Goal: Find specific page/section: Locate item on page

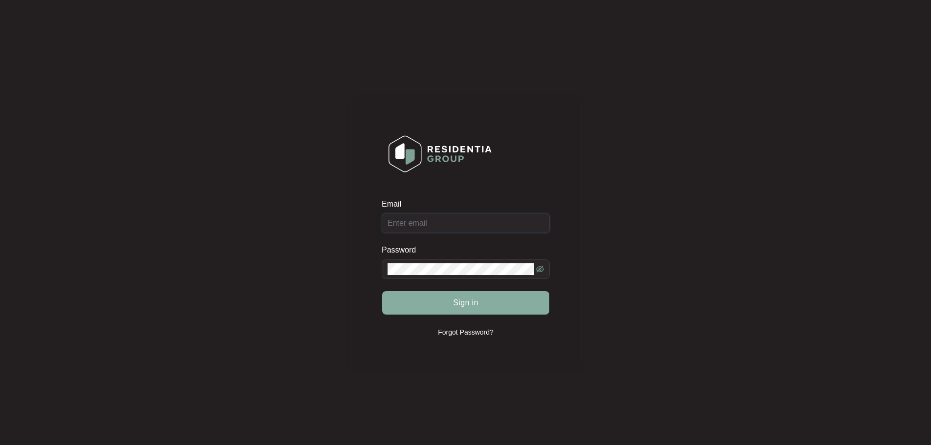
type input "[EMAIL_ADDRESS][DOMAIN_NAME]"
click at [465, 301] on span "Sign in" at bounding box center [465, 303] width 25 height 12
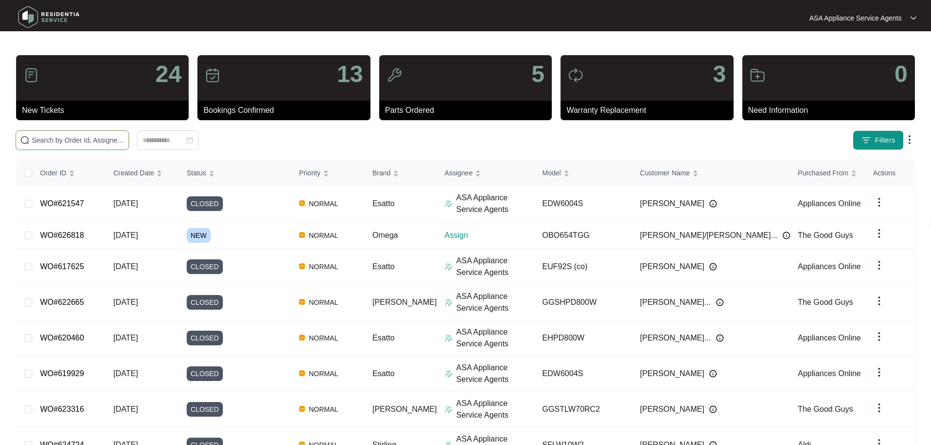
click at [125, 141] on input "text" at bounding box center [78, 140] width 93 height 11
paste input "626818"
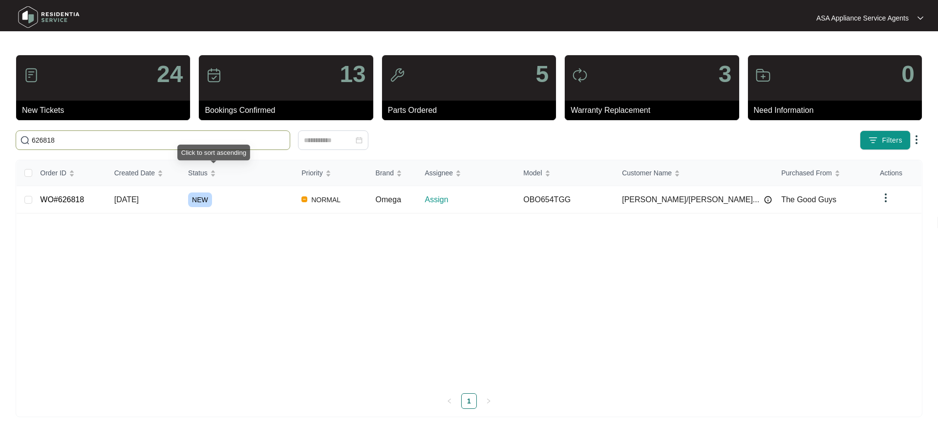
type input "626818"
click at [171, 206] on td "[DATE]" at bounding box center [144, 199] width 74 height 27
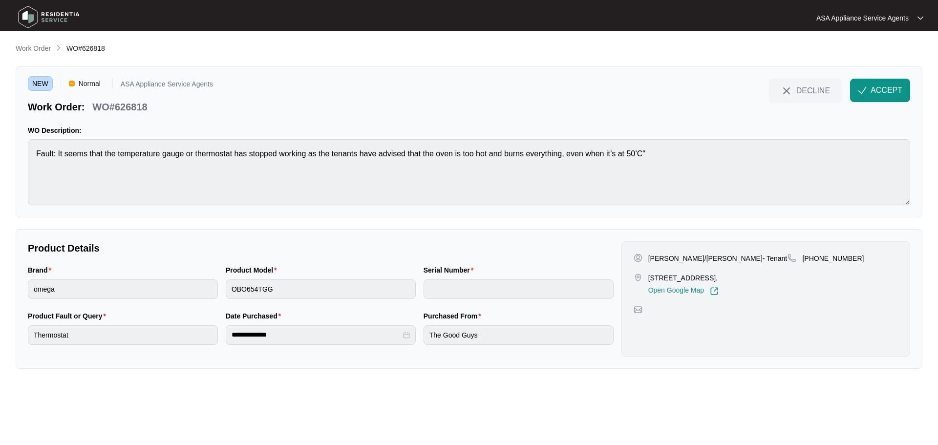
click at [674, 257] on p "[PERSON_NAME]/[PERSON_NAME]- Tenant" at bounding box center [717, 259] width 139 height 10
copy p "[PERSON_NAME]"
drag, startPoint x: 665, startPoint y: 263, endPoint x: 658, endPoint y: 261, distance: 7.5
click at [664, 262] on p "[PERSON_NAME]/[PERSON_NAME]- Tenant" at bounding box center [717, 259] width 139 height 10
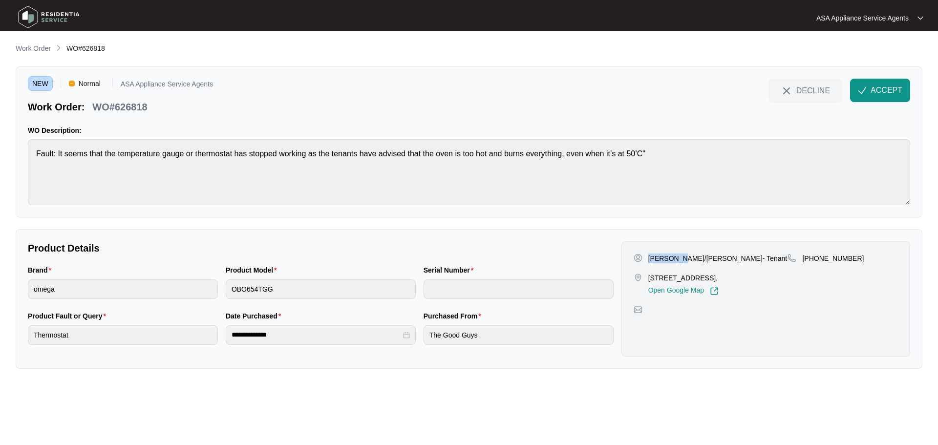
drag, startPoint x: 646, startPoint y: 259, endPoint x: 681, endPoint y: 257, distance: 34.3
click at [681, 257] on div "[PERSON_NAME]/[PERSON_NAME]- Tenant" at bounding box center [711, 259] width 154 height 10
copy p "[PERSON_NAME]/[PERSON_NAME]"
drag, startPoint x: 814, startPoint y: 258, endPoint x: 861, endPoint y: 258, distance: 47.4
click at [861, 258] on div "[PHONE_NUMBER]" at bounding box center [843, 259] width 110 height 10
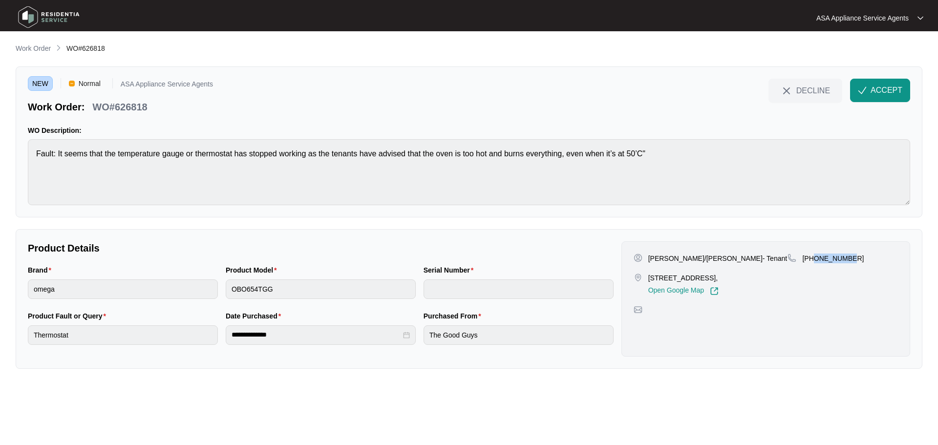
copy p "432861250"
drag, startPoint x: 697, startPoint y: 278, endPoint x: 592, endPoint y: 276, distance: 105.1
click at [642, 276] on div "[STREET_ADDRESS], Open Google Map" at bounding box center [711, 284] width 154 height 22
copy div "[STREET_ADDRESS]"
click at [125, 107] on p "WO#626818" at bounding box center [119, 107] width 55 height 14
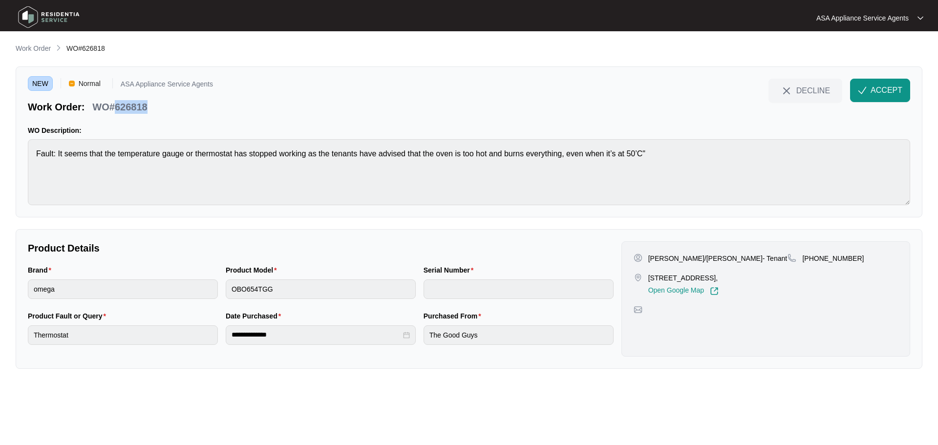
click at [125, 107] on p "WO#626818" at bounding box center [119, 107] width 55 height 14
click at [148, 111] on div "WO#626818" at bounding box center [119, 105] width 63 height 17
drag, startPoint x: 153, startPoint y: 108, endPoint x: 96, endPoint y: 113, distance: 57.4
click at [96, 113] on div "Work Order: WO#626818" at bounding box center [120, 105] width 185 height 17
copy p "WO#626818"
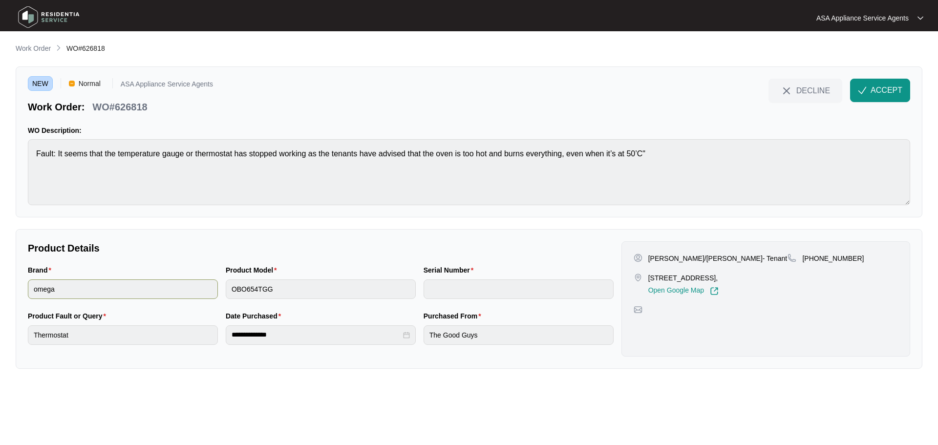
click at [151, 288] on div "Brand omega Product Model OBO654TGG Serial Number" at bounding box center [321, 288] width 594 height 46
click at [866, 92] on img "button" at bounding box center [862, 90] width 9 height 9
